Goal: Task Accomplishment & Management: Manage account settings

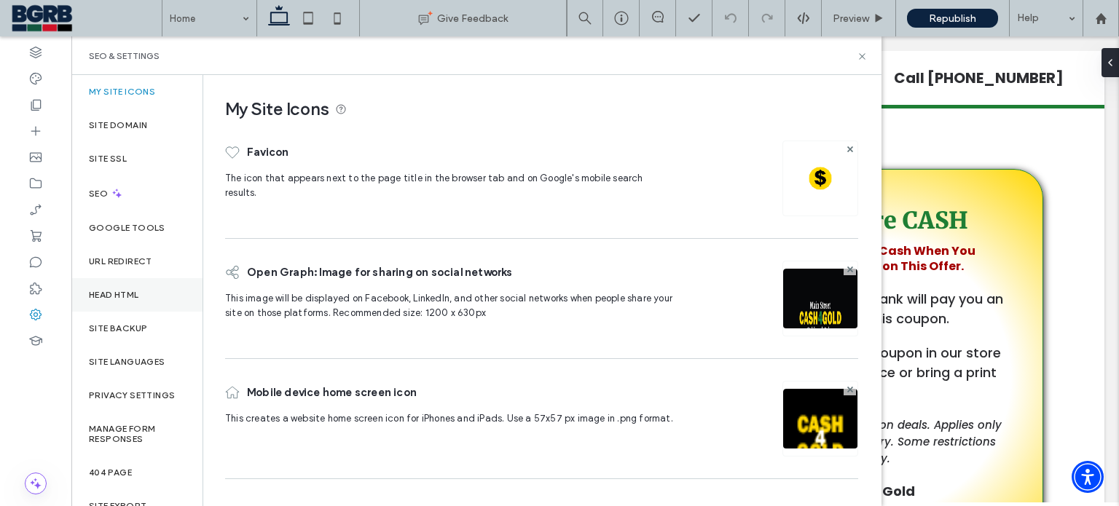
click at [132, 297] on label "Head HTML" at bounding box center [114, 295] width 50 height 10
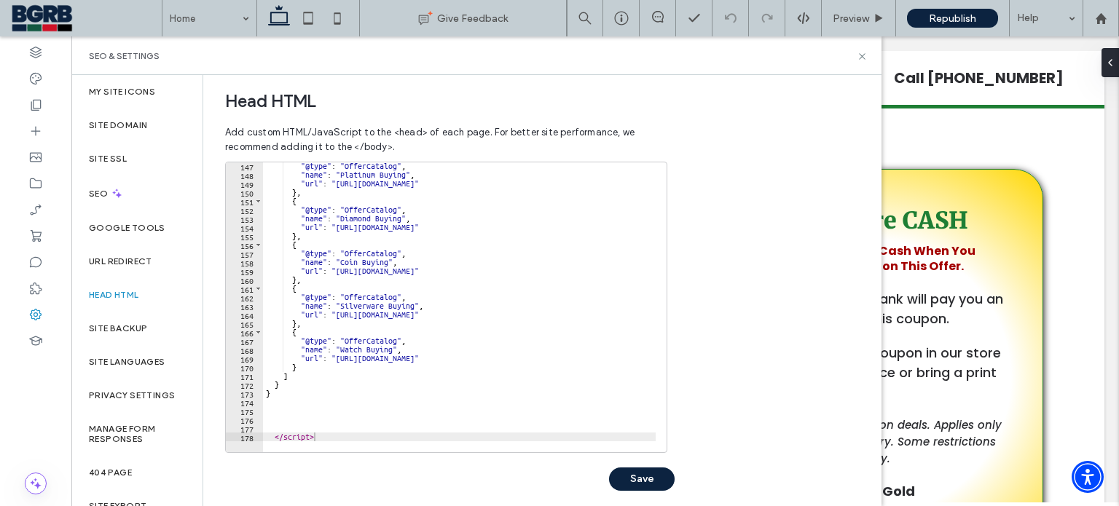
scroll to position [491, 0]
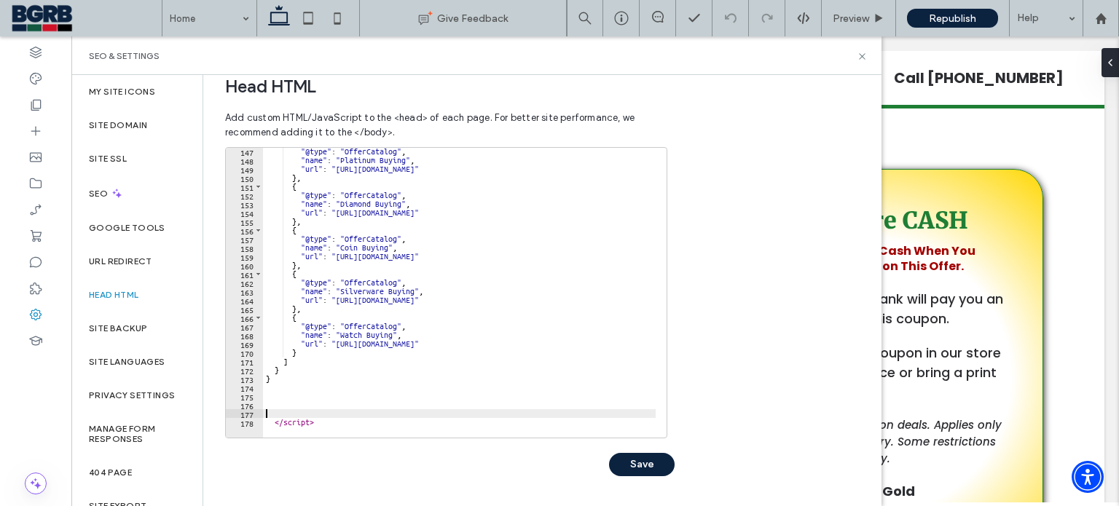
click at [352, 417] on div ""@type" : "OfferCatalog" , "name" : "Platinum Buying" , "url" : "https://www.nj…" at bounding box center [860, 295] width 1195 height 297
click at [346, 422] on div ""@type" : "OfferCatalog" , "name" : "Platinum Buying" , "url" : "https://www.nj…" at bounding box center [860, 295] width 1195 height 297
type textarea "*********"
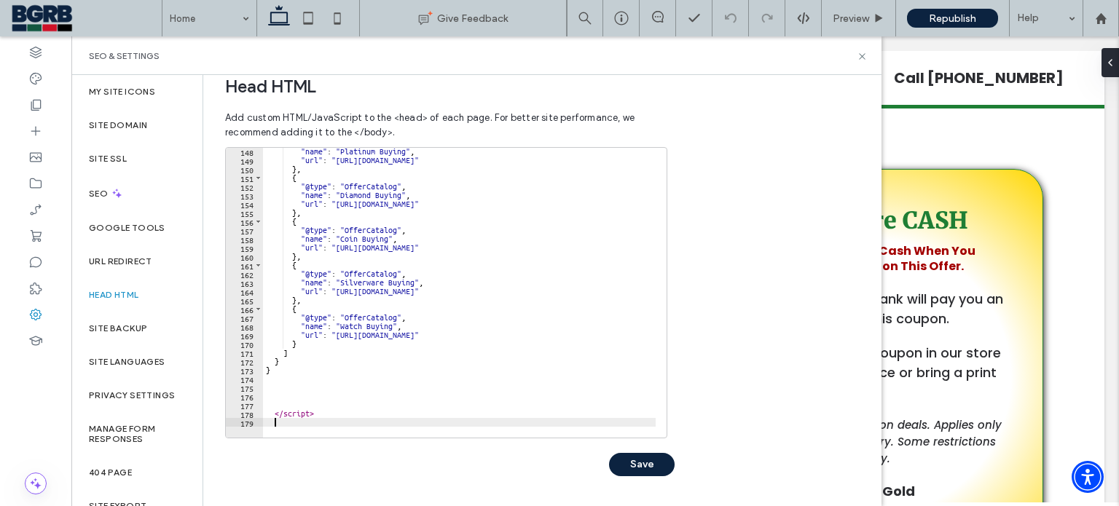
scroll to position [1294, 0]
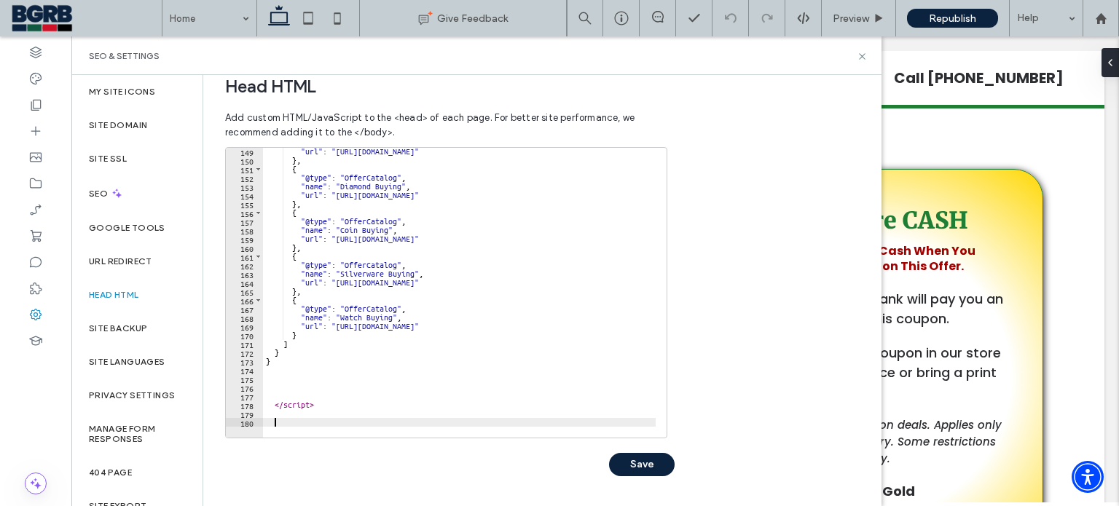
paste textarea "*********"
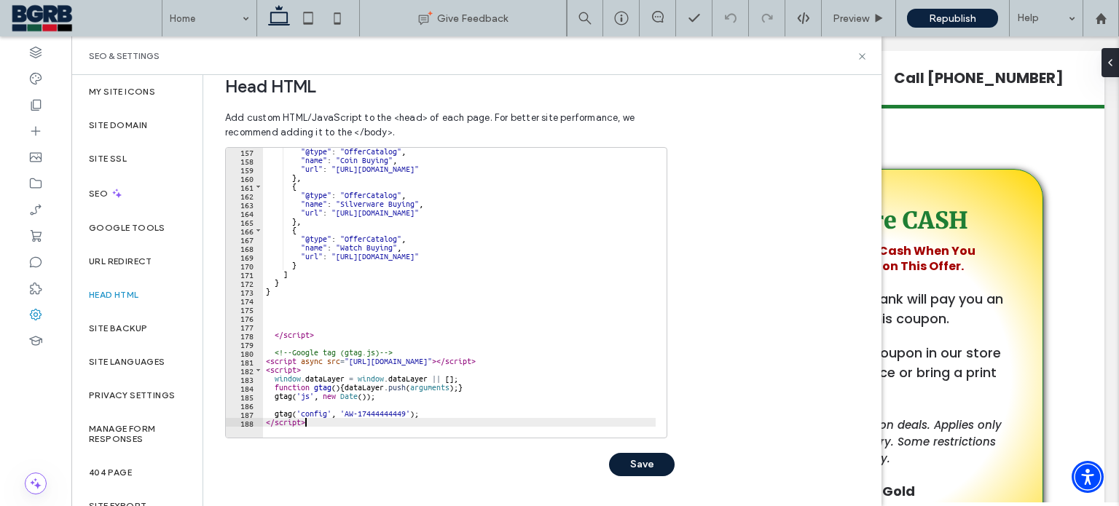
type textarea "*********"
click at [638, 469] on button "Save" at bounding box center [642, 464] width 66 height 23
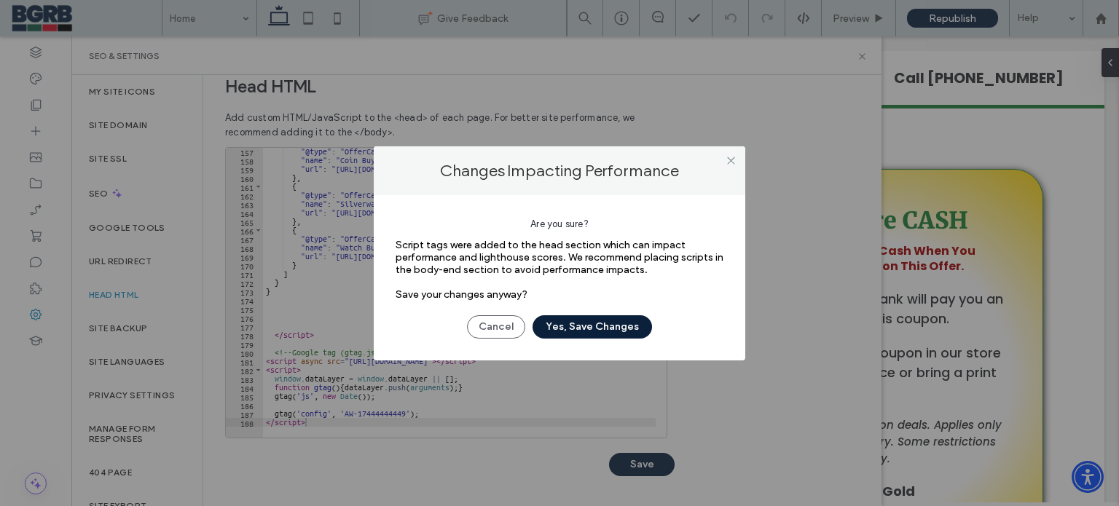
click at [599, 329] on button "Yes, Save Changes" at bounding box center [592, 326] width 119 height 23
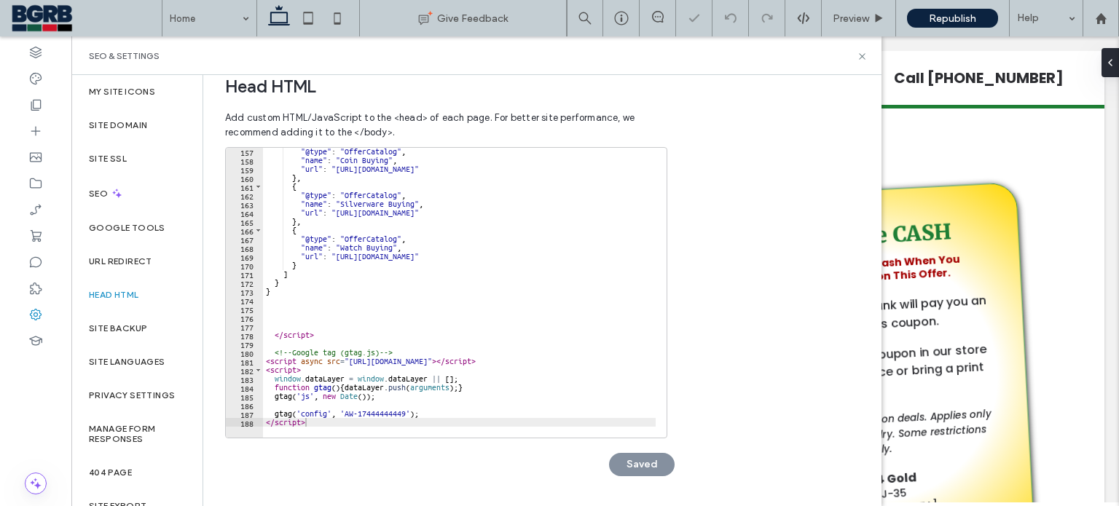
scroll to position [0, 0]
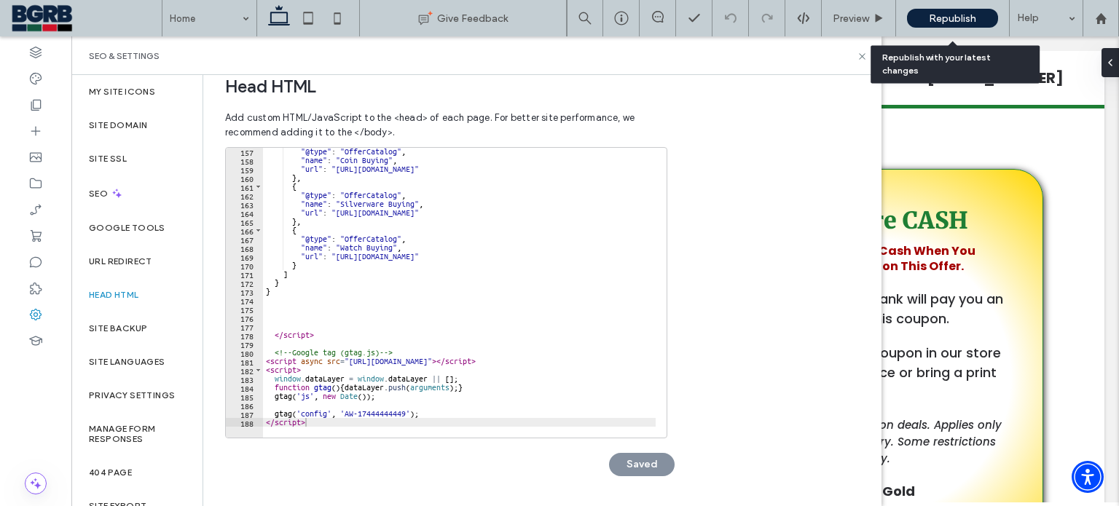
click at [949, 17] on span "Republish" at bounding box center [952, 18] width 47 height 12
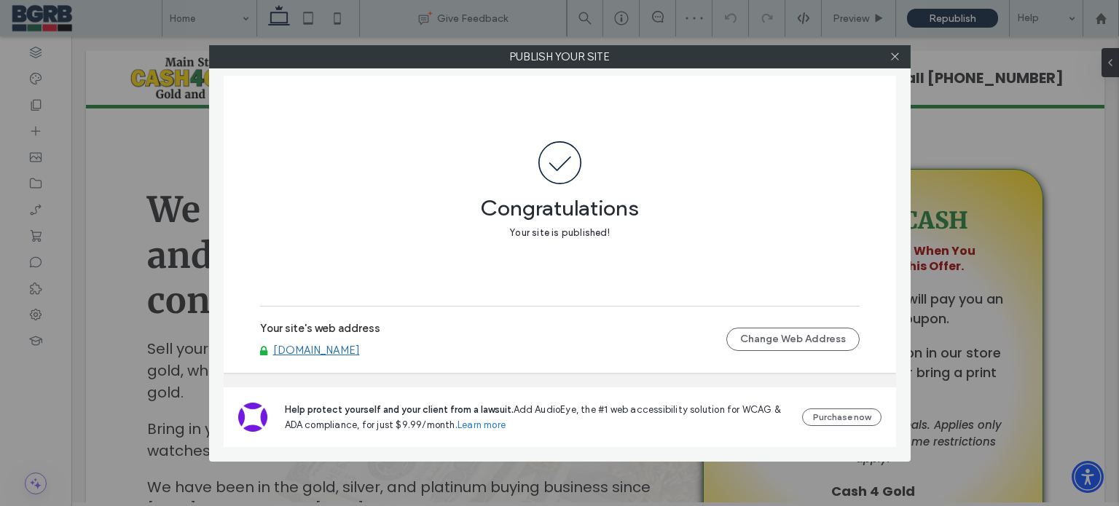
click at [360, 349] on link "[DOMAIN_NAME]" at bounding box center [316, 350] width 87 height 13
click at [895, 60] on icon at bounding box center [895, 56] width 11 height 11
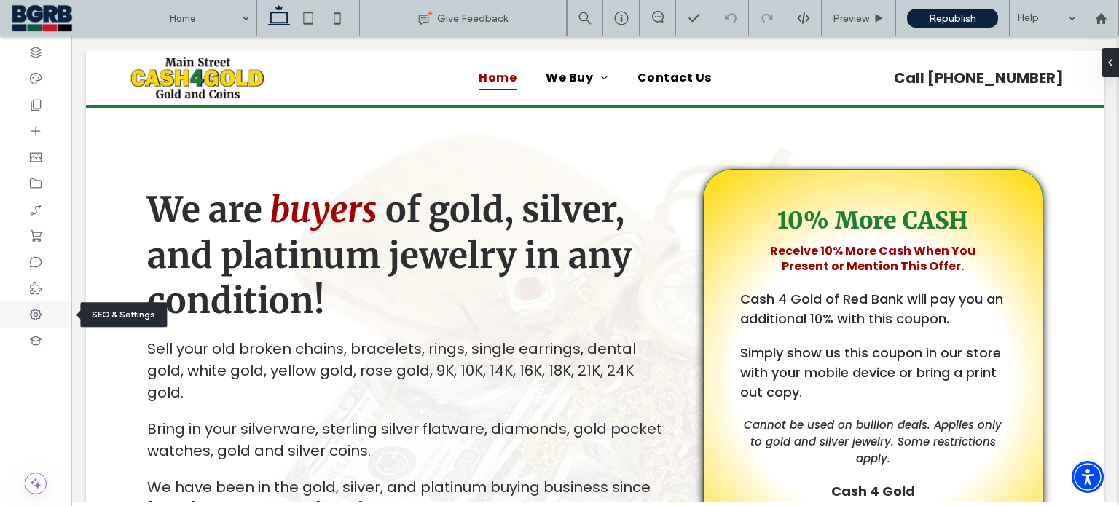
click at [35, 321] on icon at bounding box center [35, 314] width 15 height 15
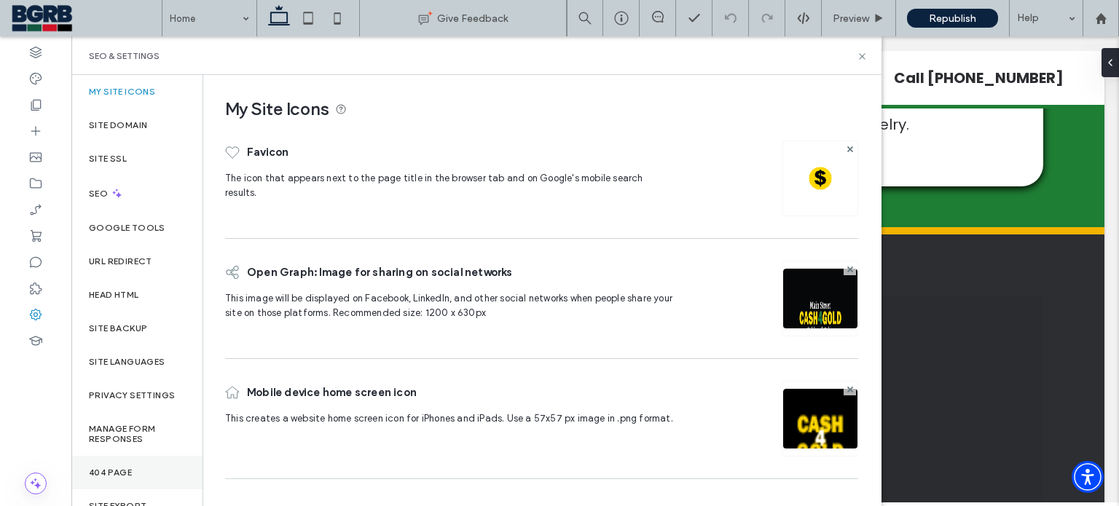
scroll to position [60, 0]
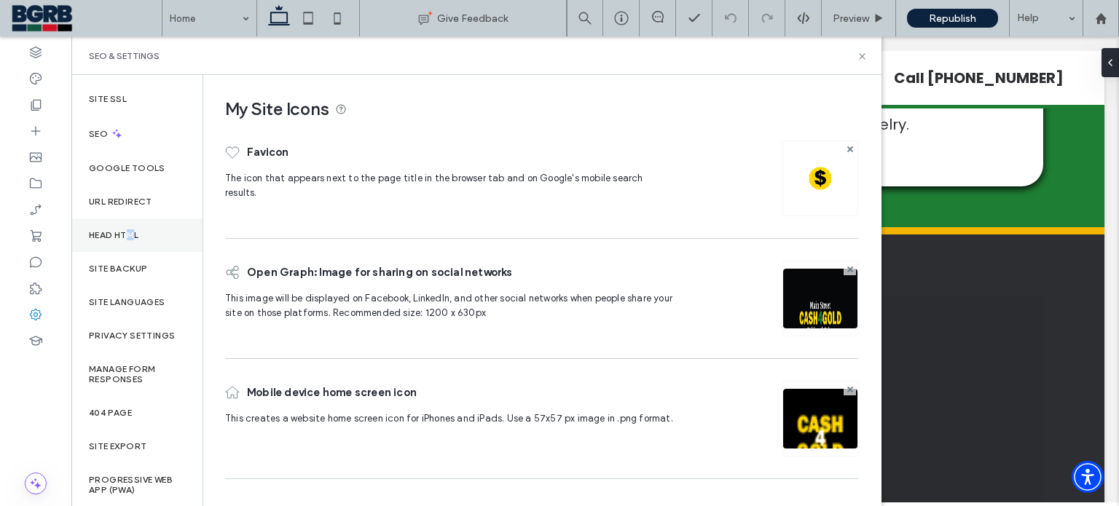
click at [132, 241] on div "Head HTML" at bounding box center [136, 236] width 131 height 34
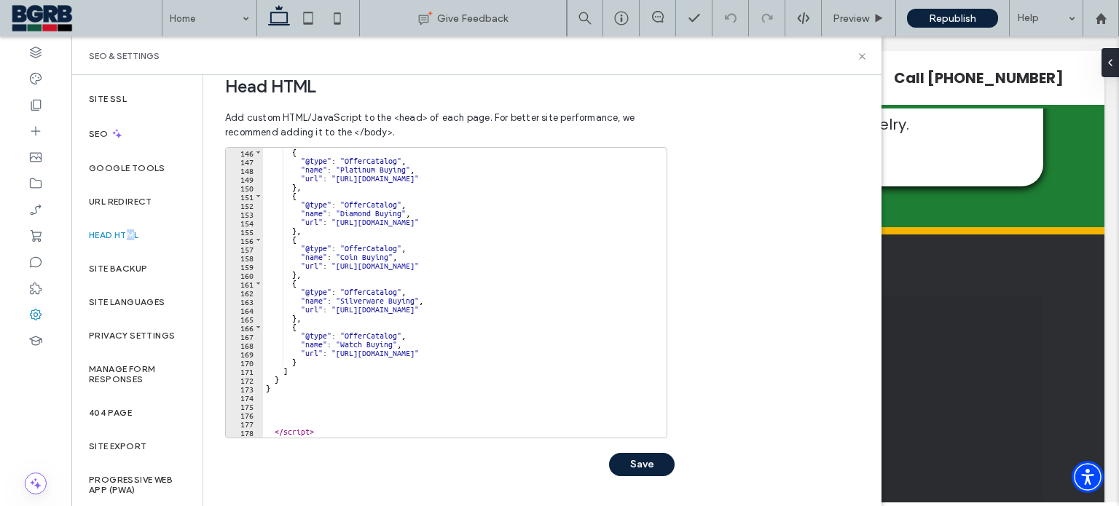
scroll to position [1364, 0]
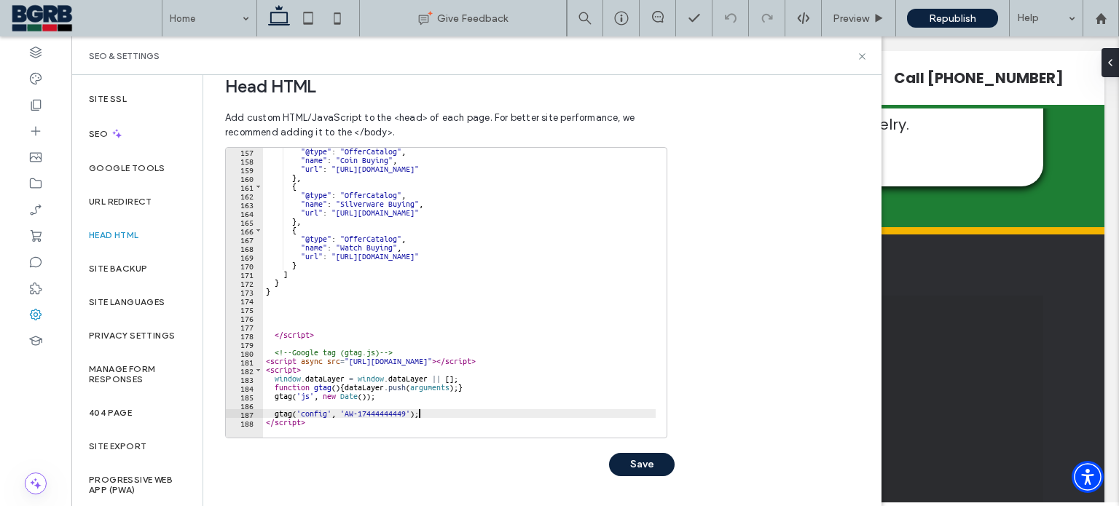
click at [442, 414] on div ""@type" : "OfferCatalog" , "name" : "Coin Buying" , "url" : "https://www.njjewe…" at bounding box center [860, 295] width 1195 height 297
click at [329, 423] on div at bounding box center [860, 430] width 1195 height 15
type textarea "*********"
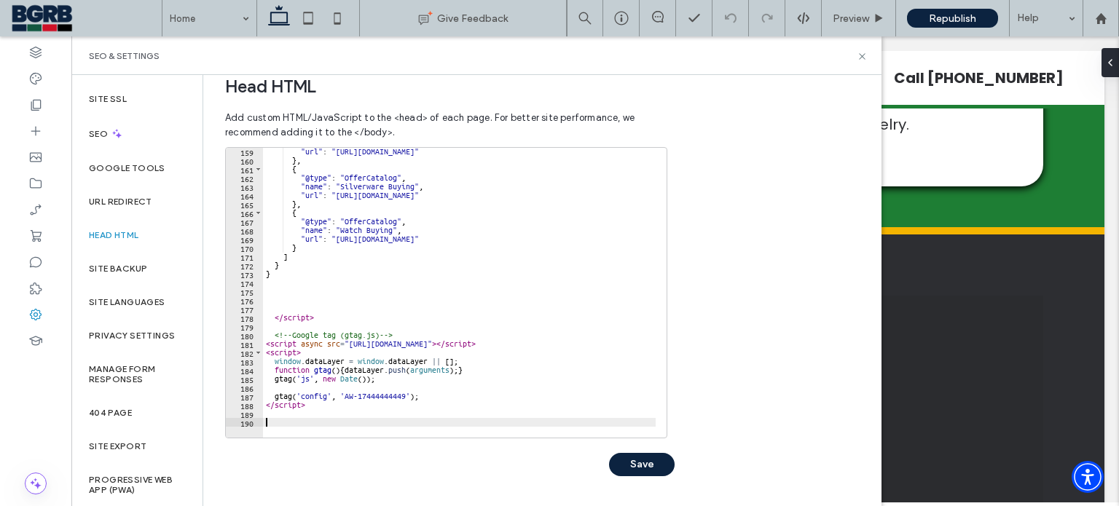
scroll to position [1390, 0]
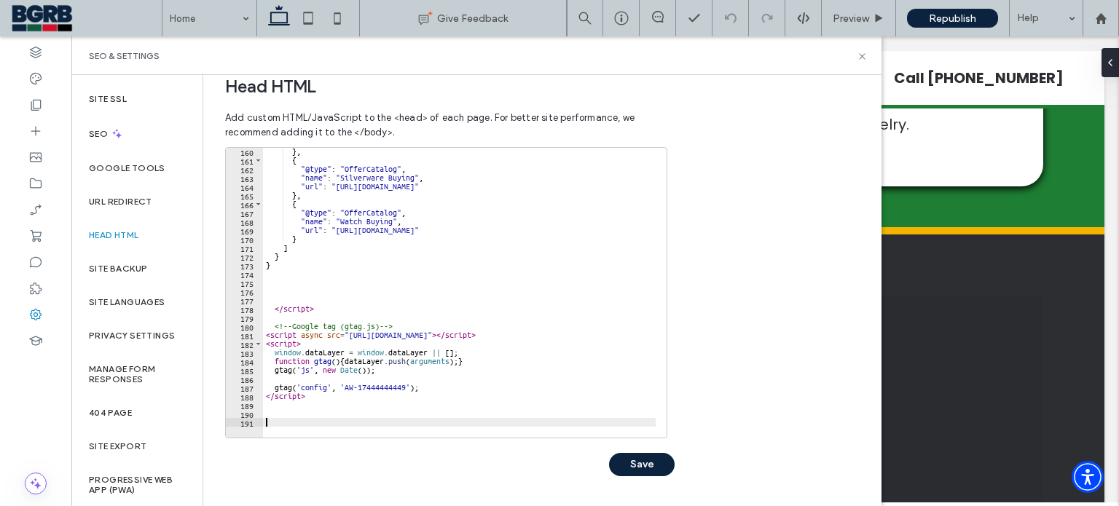
paste textarea "Cursor at row 196"
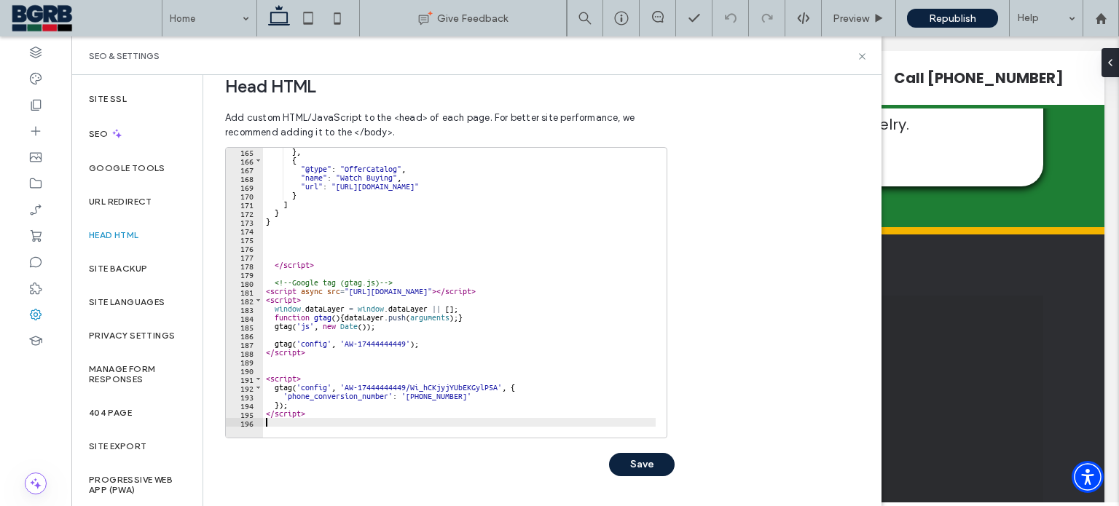
scroll to position [1434, 0]
click at [650, 460] on button "Save" at bounding box center [642, 464] width 66 height 23
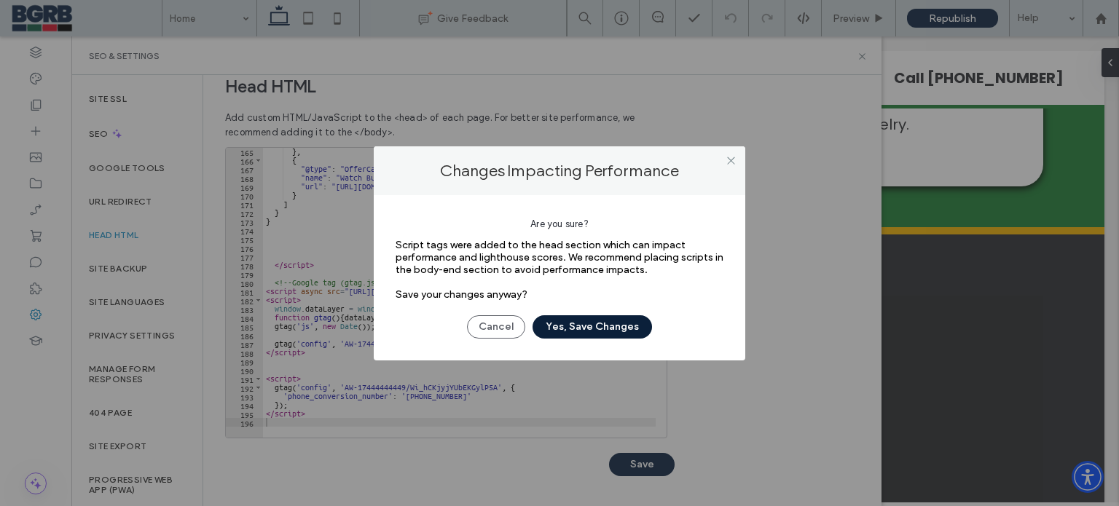
click at [592, 331] on button "Yes, Save Changes" at bounding box center [592, 326] width 119 height 23
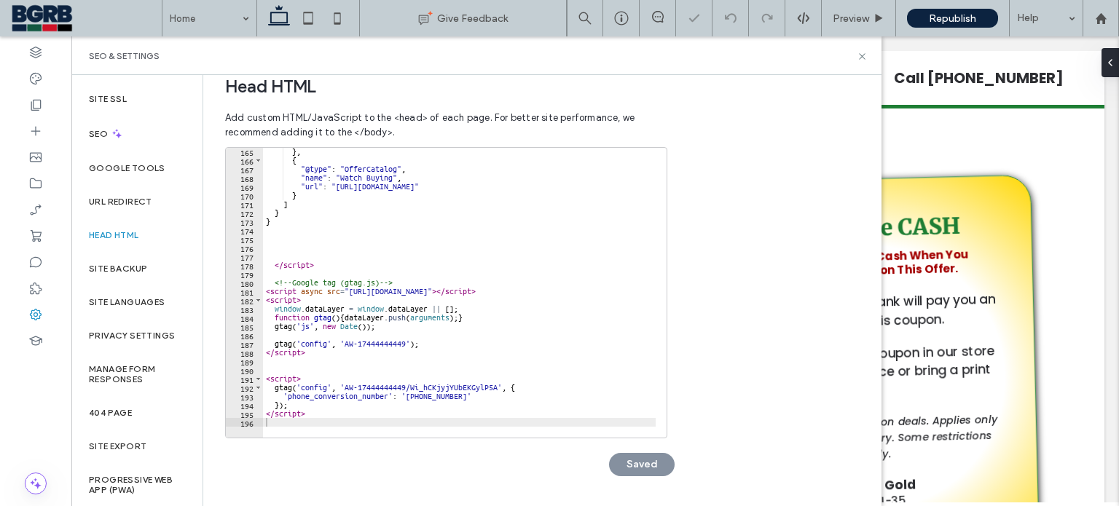
scroll to position [0, 0]
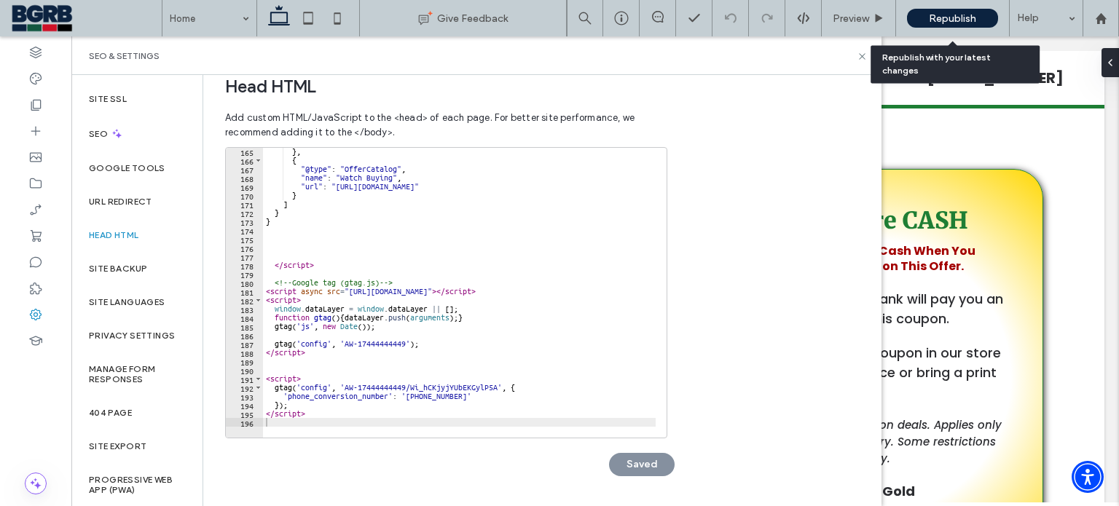
click at [967, 19] on span "Republish" at bounding box center [952, 18] width 47 height 12
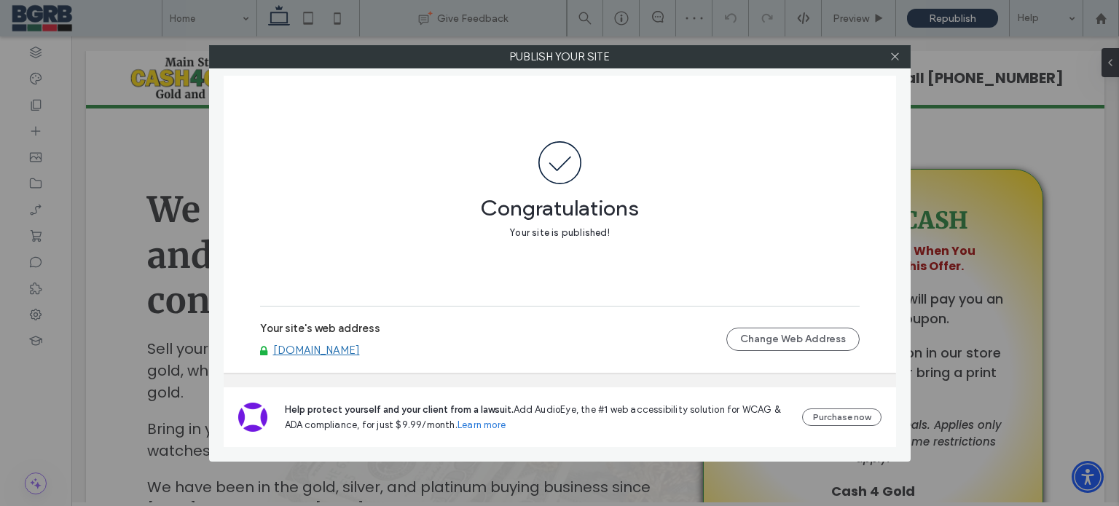
click at [358, 352] on link "[DOMAIN_NAME]" at bounding box center [316, 350] width 87 height 13
click at [892, 47] on span at bounding box center [895, 57] width 11 height 22
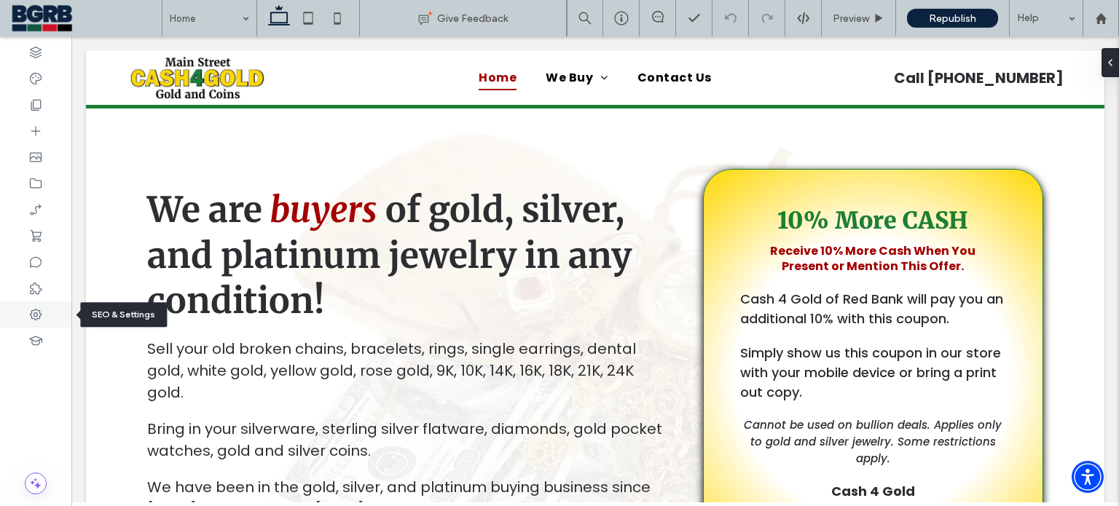
click at [37, 310] on use at bounding box center [36, 315] width 12 height 12
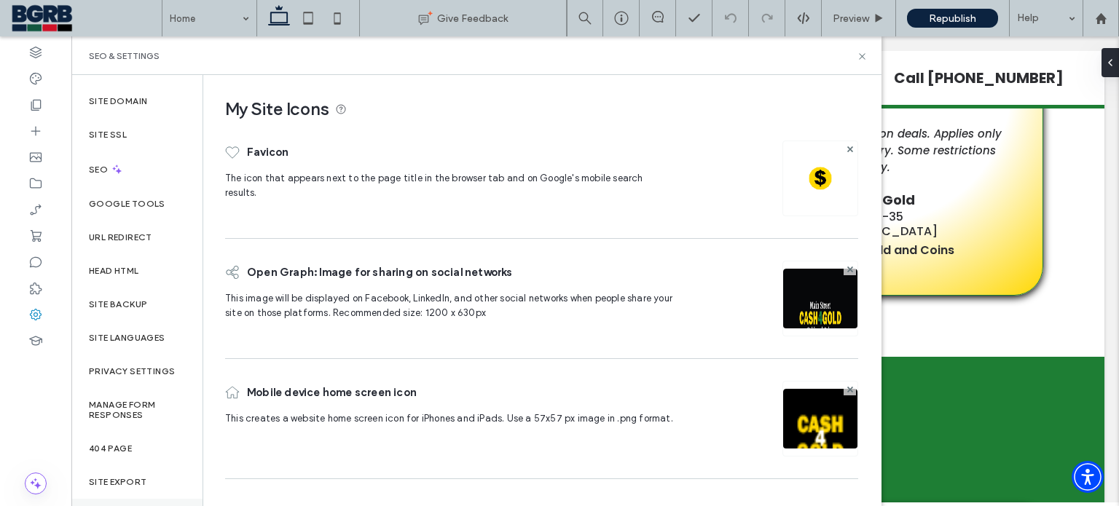
scroll to position [60, 0]
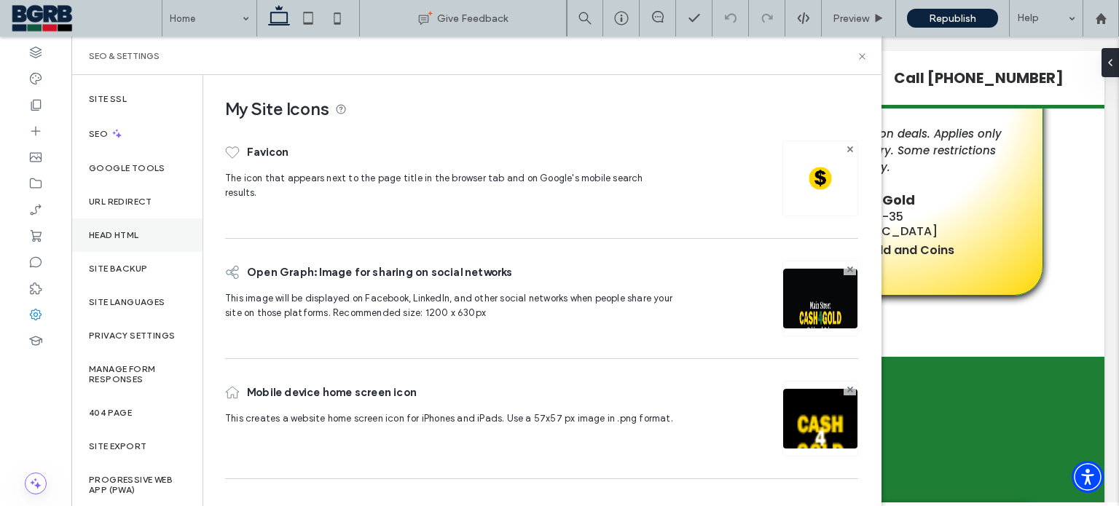
click at [140, 243] on div "Head HTML" at bounding box center [136, 236] width 131 height 34
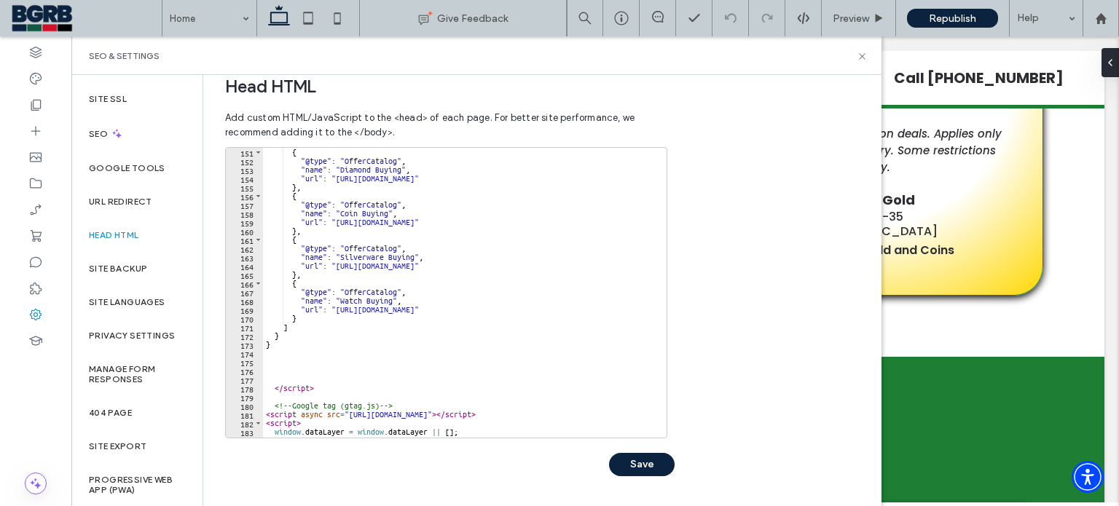
scroll to position [1434, 0]
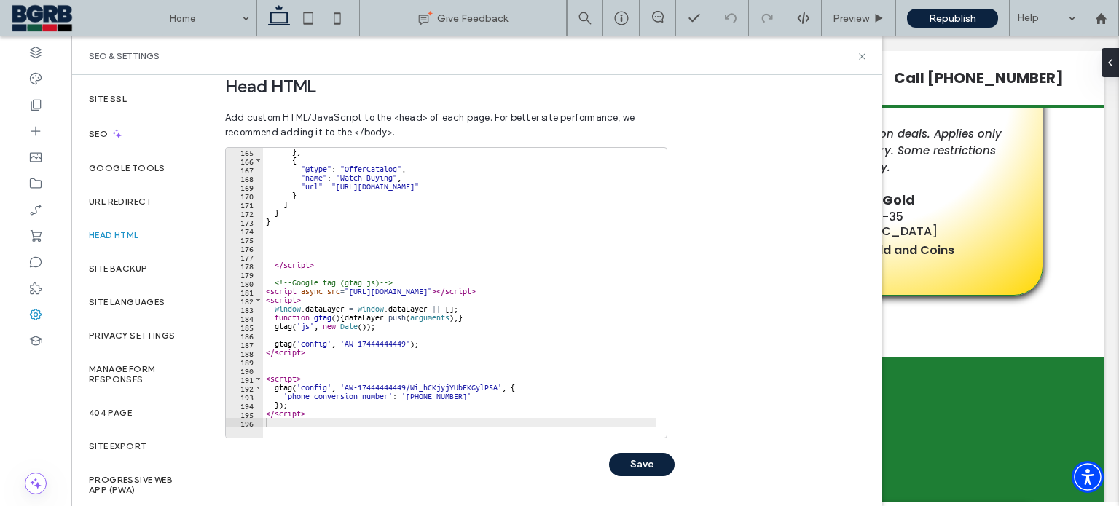
click at [344, 408] on div "} , { "@type" : "OfferCatalog" , "name" : "Watch Buying" , "url" : "https://www…" at bounding box center [860, 295] width 1195 height 297
click at [339, 417] on div "} , { "@type" : "OfferCatalog" , "name" : "Watch Buying" , "url" : "https://www…" at bounding box center [860, 295] width 1195 height 297
type textarea "*********"
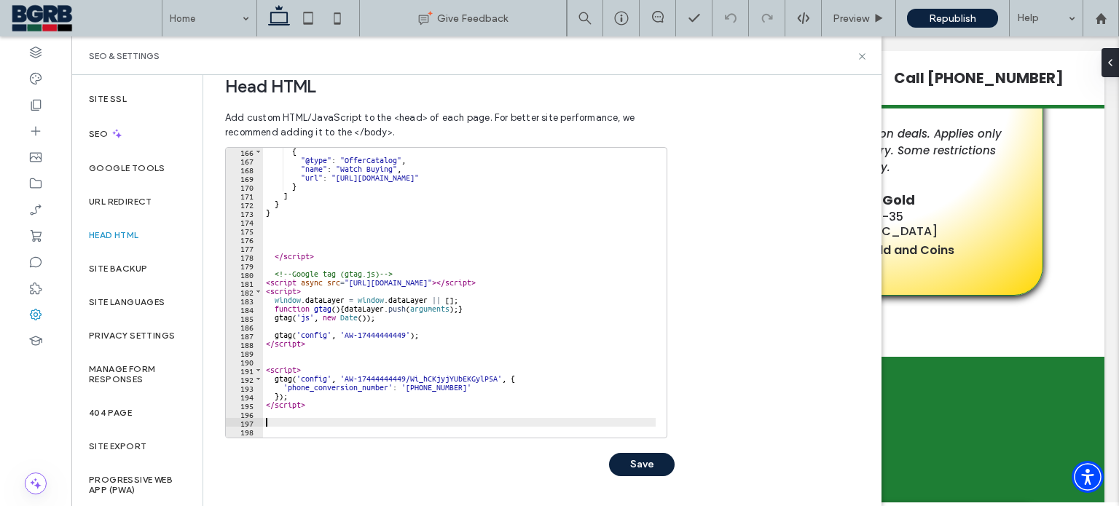
paste textarea "**********"
type textarea "**********"
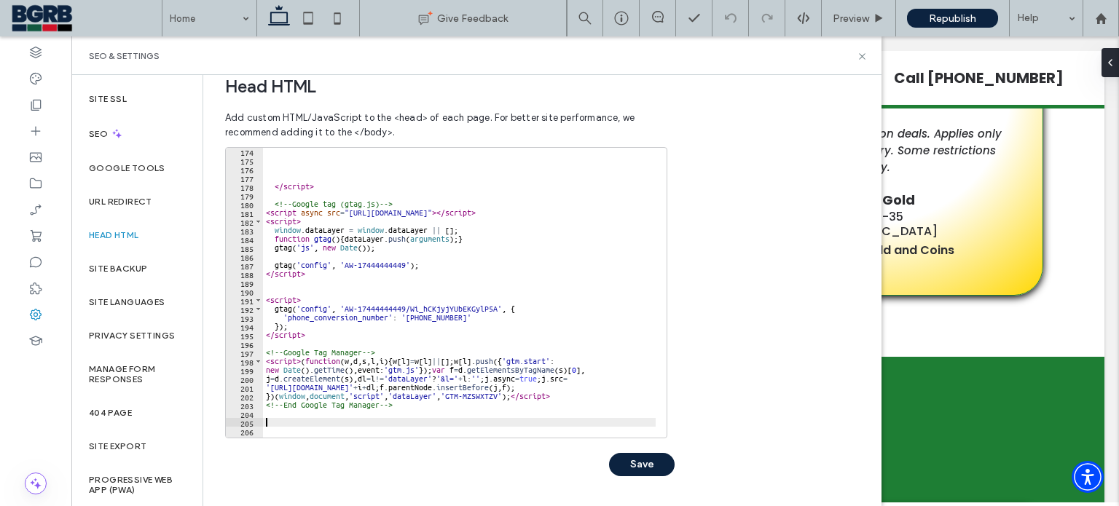
scroll to position [1521, 0]
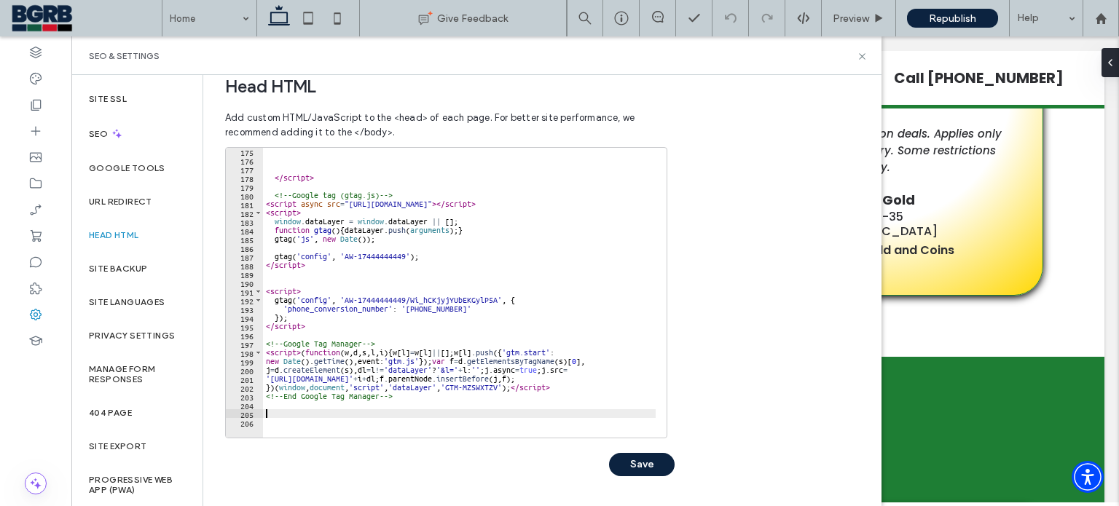
paste textarea "**********"
type textarea "**********"
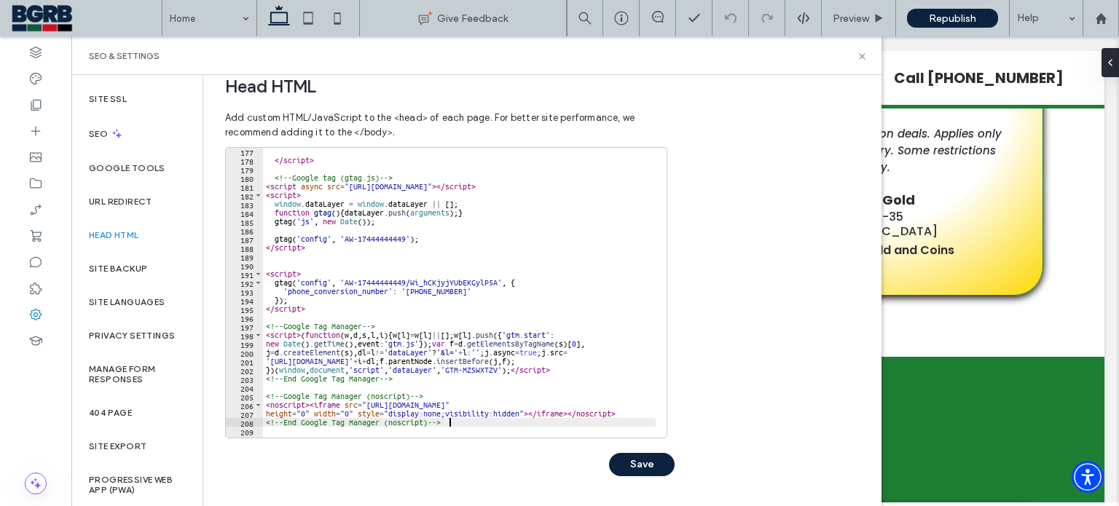
scroll to position [1547, 0]
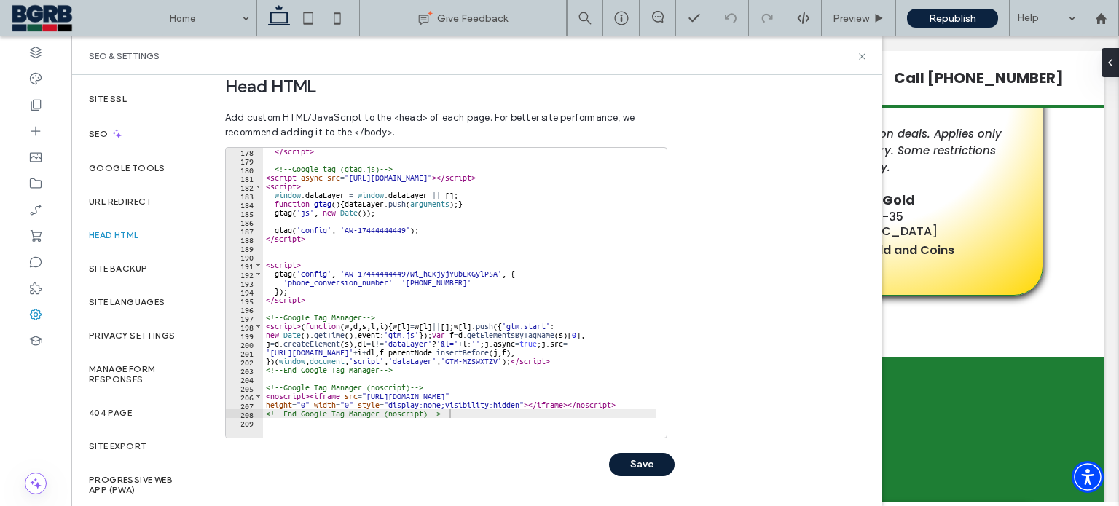
click at [640, 466] on button "Save" at bounding box center [642, 464] width 66 height 23
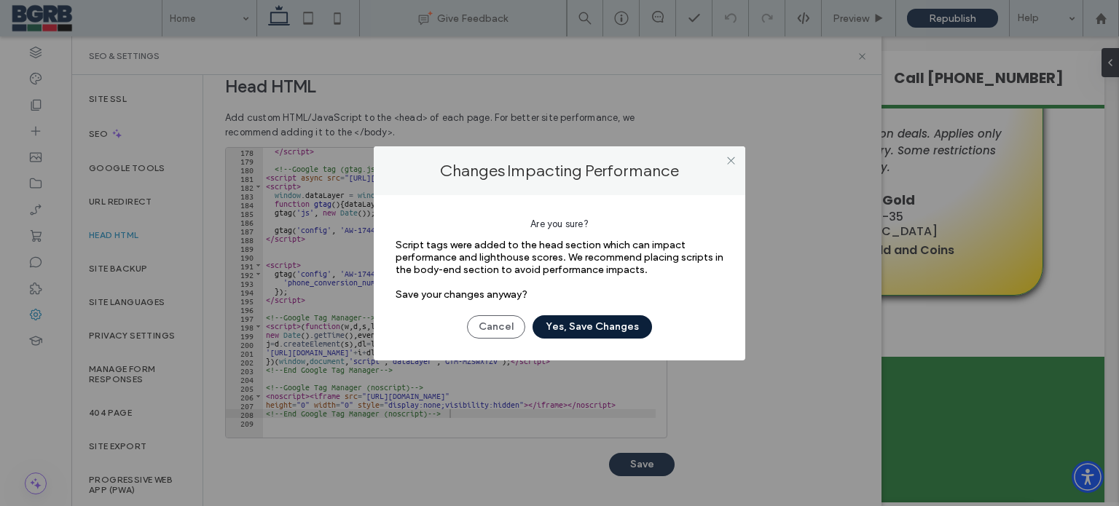
click at [595, 331] on button "Yes, Save Changes" at bounding box center [592, 326] width 119 height 23
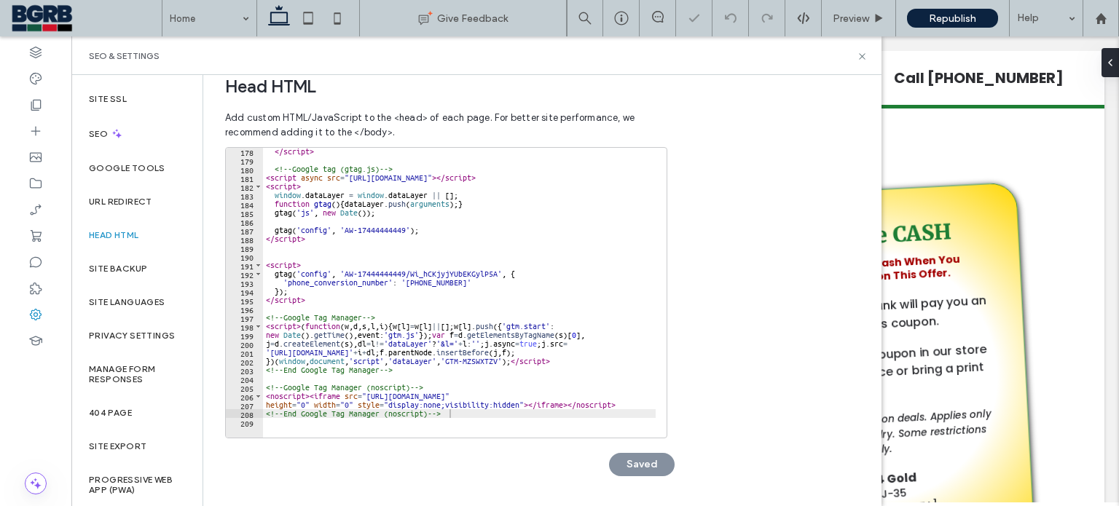
scroll to position [0, 0]
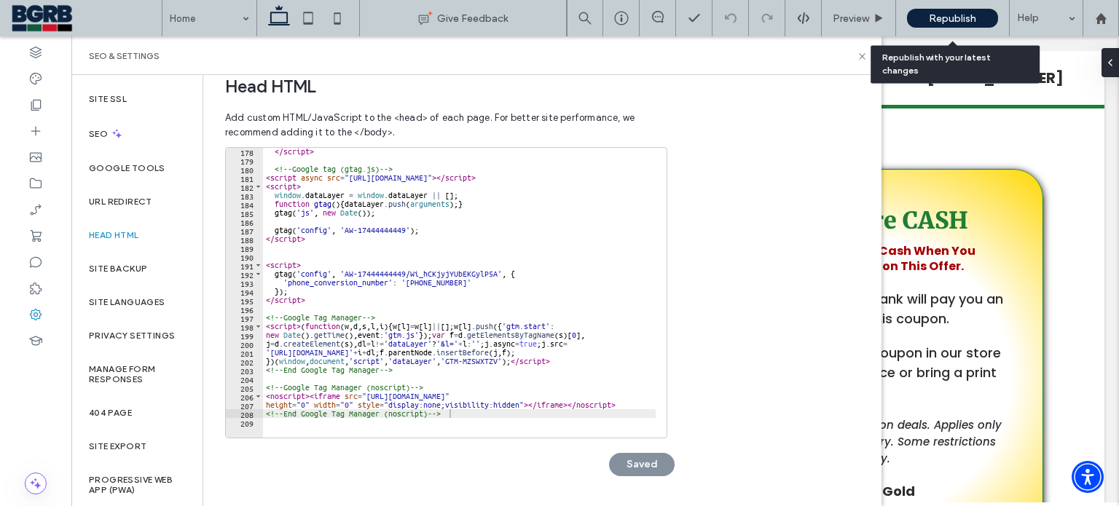
click at [944, 20] on span "Republish" at bounding box center [952, 18] width 47 height 12
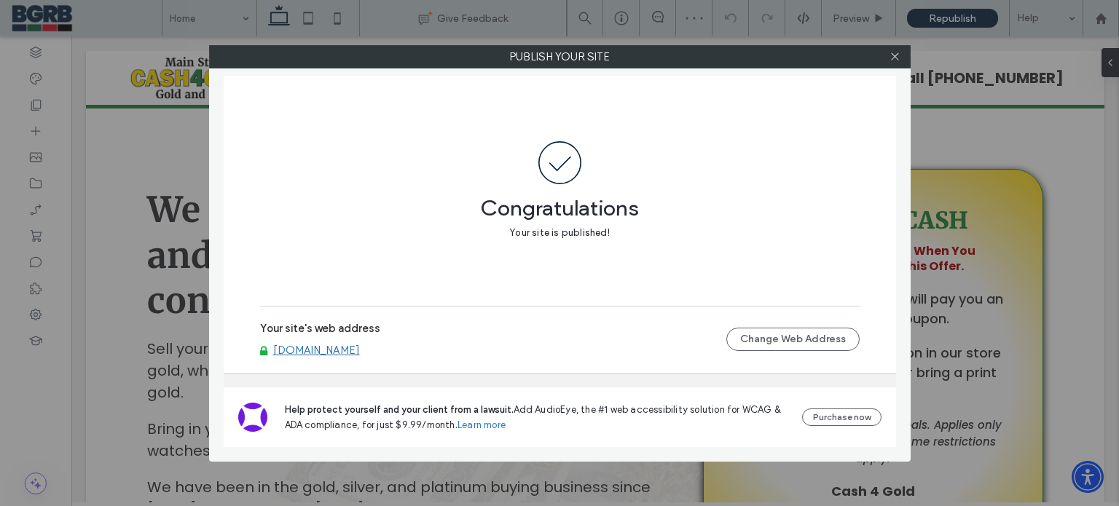
click at [360, 350] on link "[DOMAIN_NAME]" at bounding box center [316, 350] width 87 height 13
click at [895, 58] on use at bounding box center [894, 56] width 7 height 7
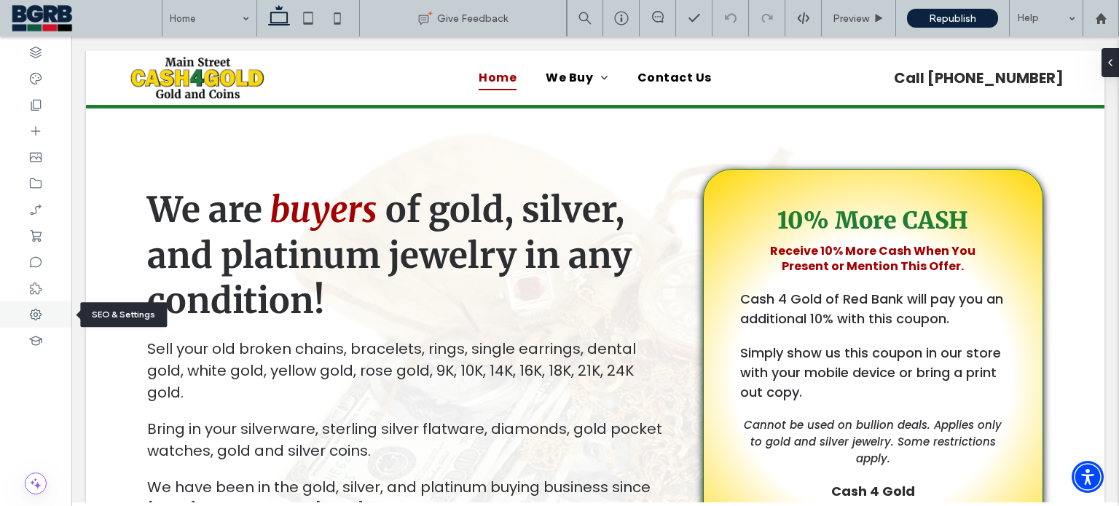
click at [47, 313] on div at bounding box center [35, 315] width 71 height 26
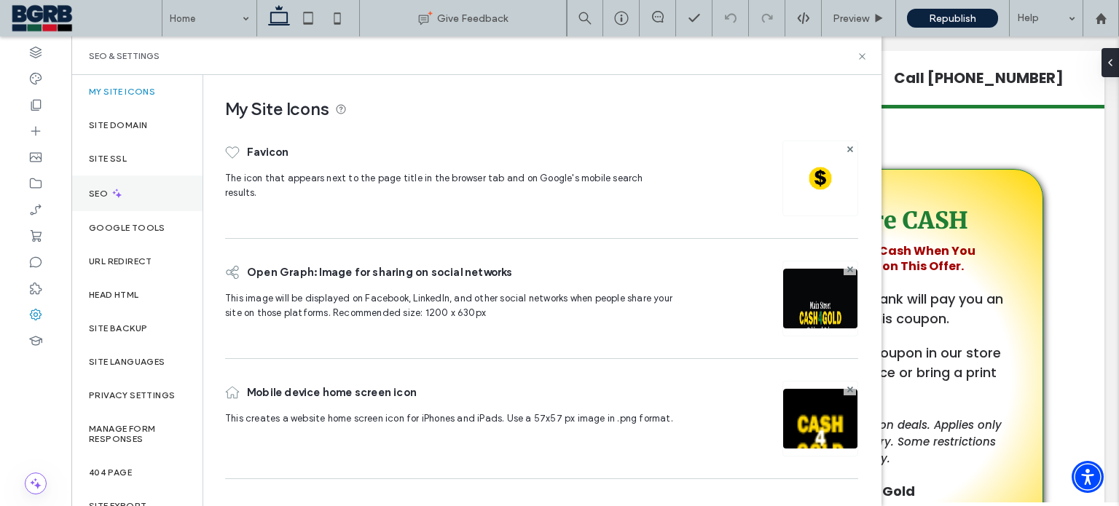
click at [125, 197] on div "SEO" at bounding box center [136, 194] width 131 height 36
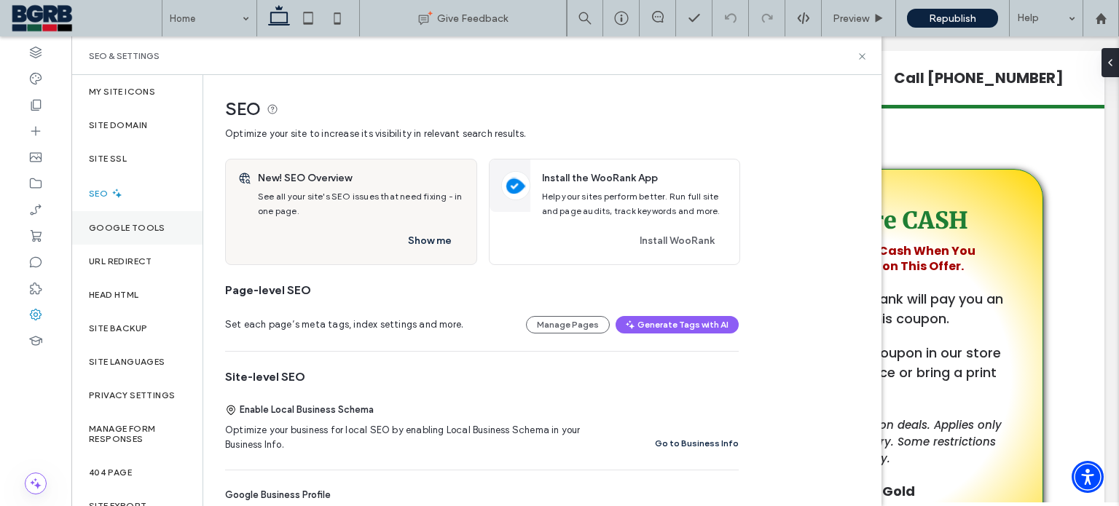
click at [141, 219] on div "Google Tools" at bounding box center [136, 228] width 131 height 34
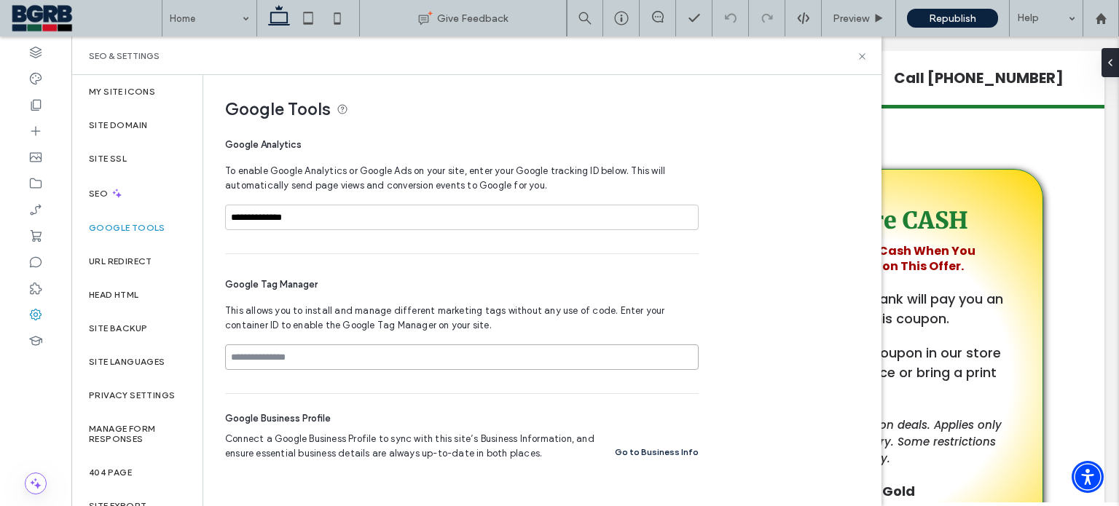
click at [346, 364] on input at bounding box center [462, 357] width 474 height 25
paste input "**********"
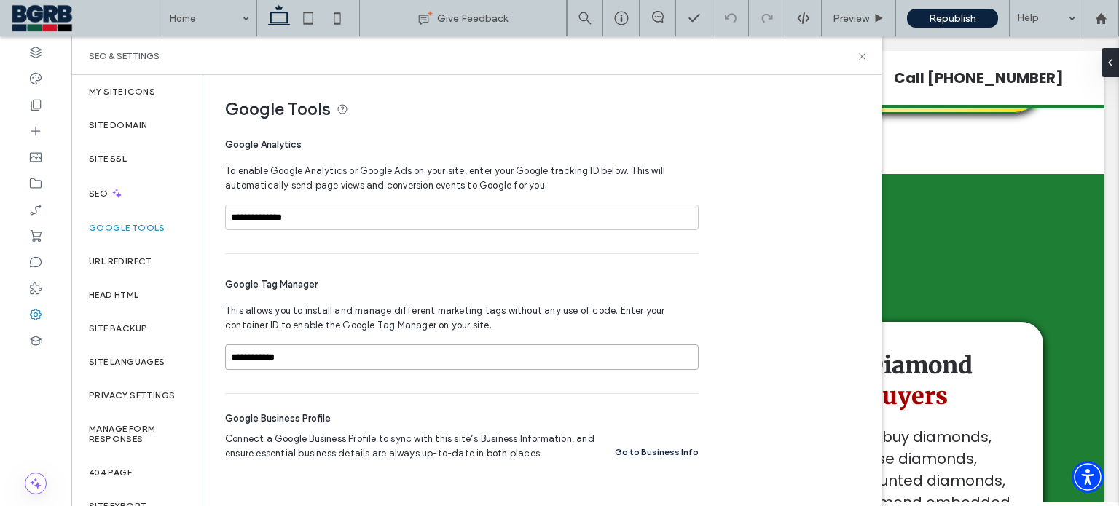
scroll to position [656, 0]
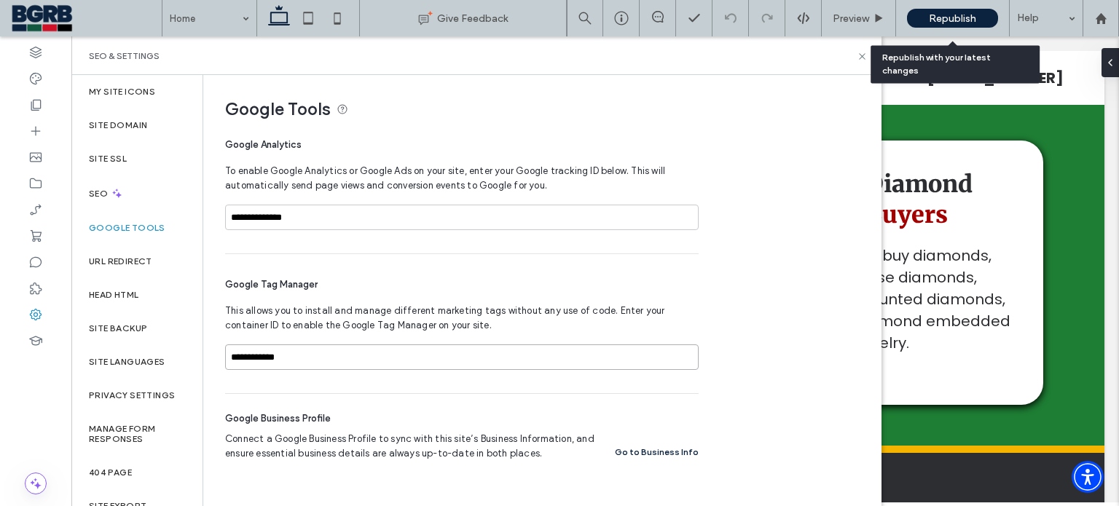
type input "**********"
click at [948, 17] on span "Republish" at bounding box center [952, 18] width 47 height 12
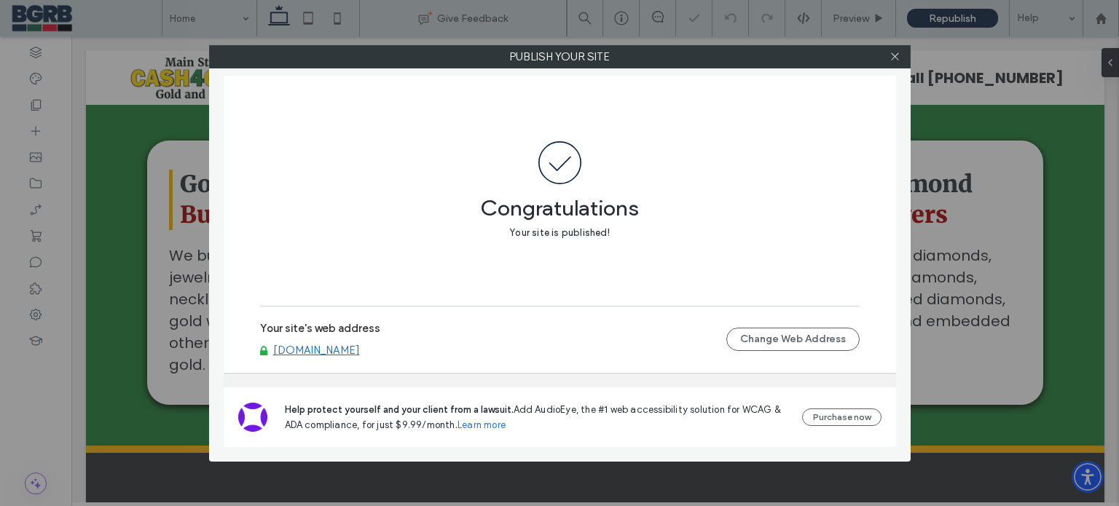
click at [360, 353] on link "[DOMAIN_NAME]" at bounding box center [316, 350] width 87 height 13
click at [903, 58] on div at bounding box center [895, 57] width 22 height 22
drag, startPoint x: 898, startPoint y: 60, endPoint x: 911, endPoint y: 60, distance: 13.1
click at [898, 60] on icon at bounding box center [895, 56] width 11 height 11
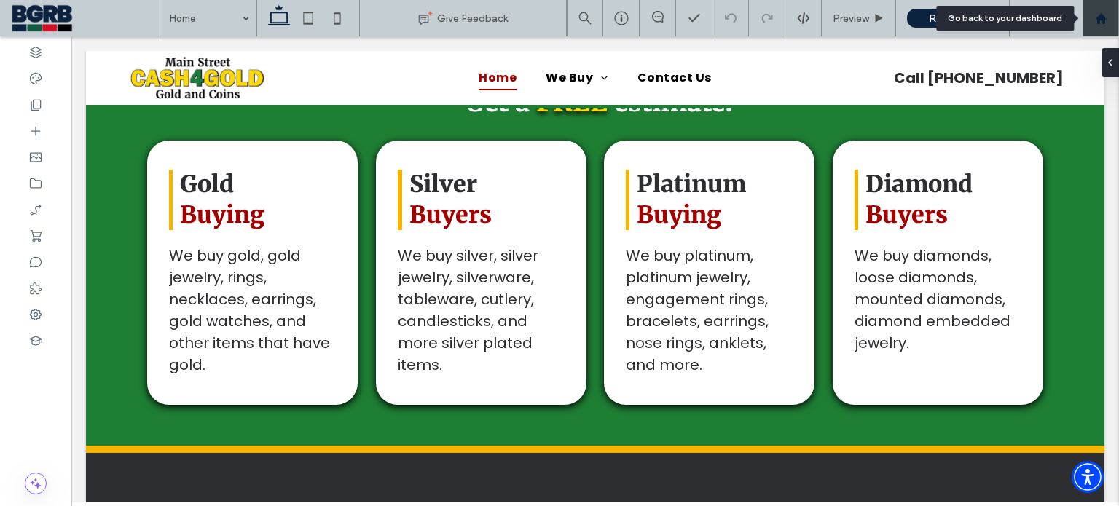
click at [1110, 28] on div at bounding box center [1101, 18] width 36 height 36
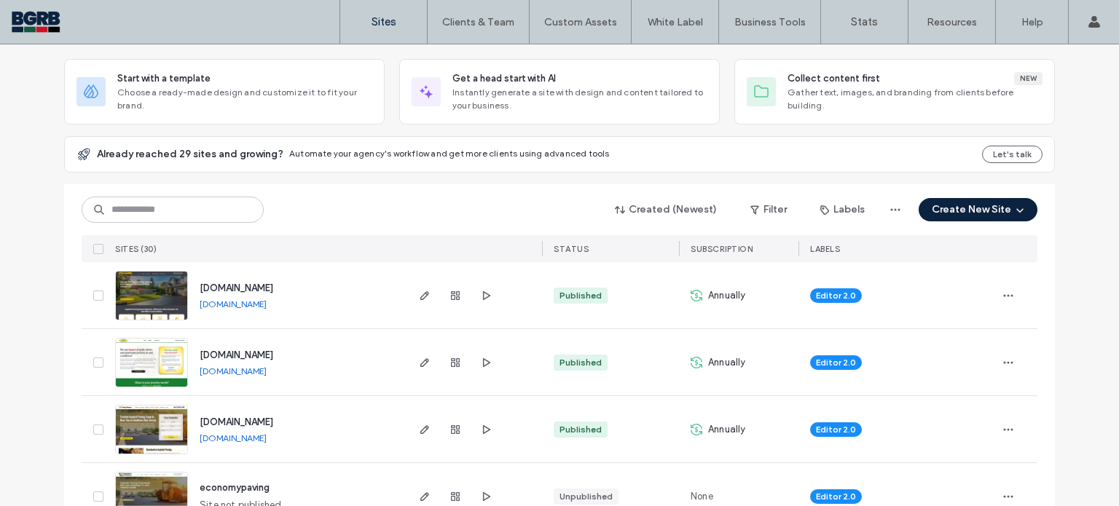
scroll to position [219, 0]
